Goal: Task Accomplishment & Management: Use online tool/utility

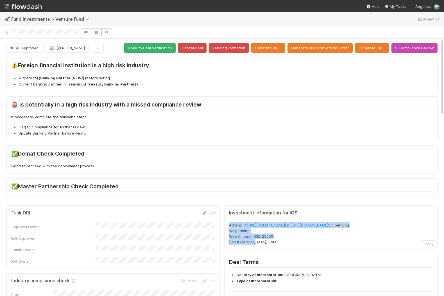
drag, startPoint x: 249, startPoint y: 253, endPoint x: 223, endPoint y: 220, distance: 42.3
copy span "Admin/FC: [URL][DOMAIN_NAME] FD: [URL][DOMAIN_NAME] SR: pending WI: pending Wir…"
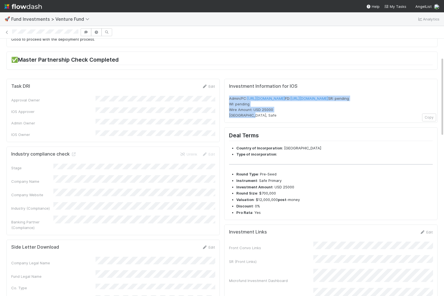
scroll to position [180, 0]
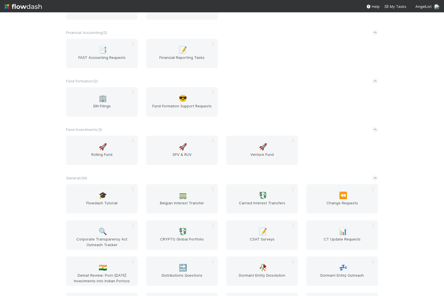
scroll to position [764, 0]
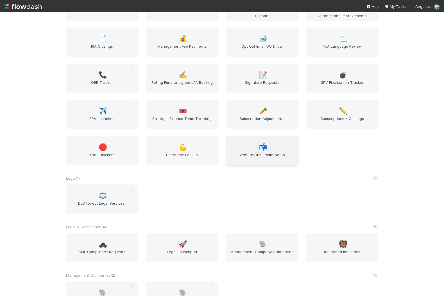
click at [259, 150] on span "📬" at bounding box center [263, 147] width 8 height 7
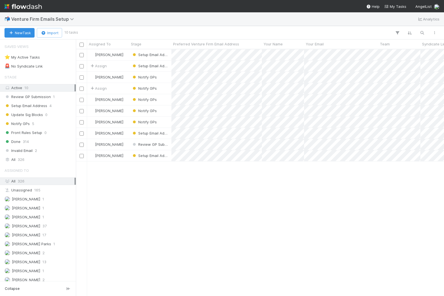
scroll to position [247, 368]
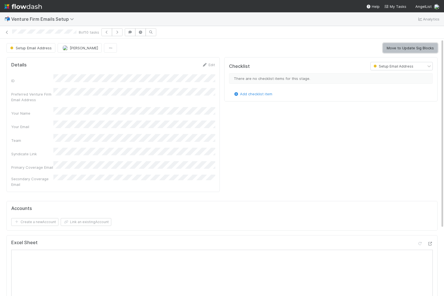
click at [391, 49] on button "Move to Update Sig Blocks" at bounding box center [410, 48] width 54 height 10
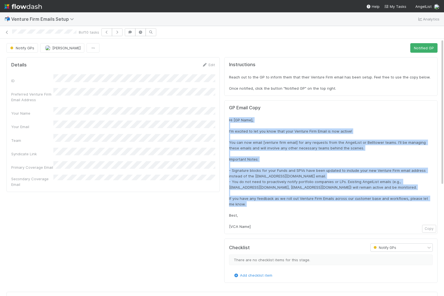
drag, startPoint x: 255, startPoint y: 229, endPoint x: 227, endPoint y: 119, distance: 113.6
click at [227, 119] on div "GP Email Copy Hi [GP Name], I'm excited to let you know that your Venture Firm …" at bounding box center [330, 167] width 213 height 134
copy span "Hi [GP Name], I'm excited to let you know that your Venture Firm Email is now a…"
